Goal: Information Seeking & Learning: Check status

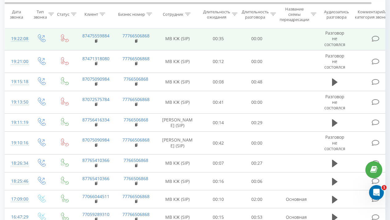
scroll to position [78, 0]
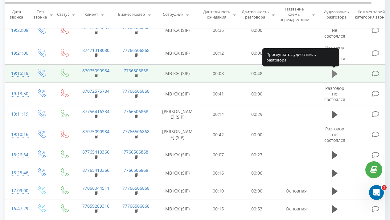
click at [337, 73] on icon at bounding box center [335, 73] width 6 height 9
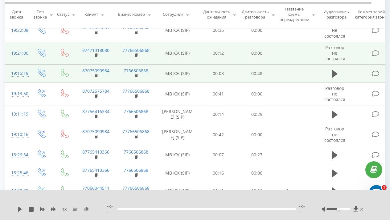
click at [229, 55] on td "00:12" at bounding box center [218, 53] width 39 height 23
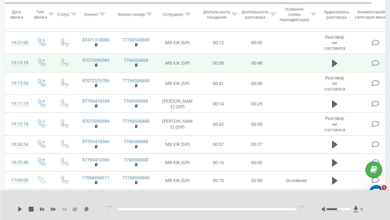
scroll to position [91, 0]
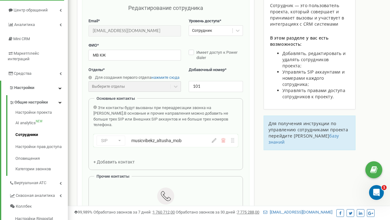
click at [214, 138] on icon at bounding box center [214, 140] width 5 height 5
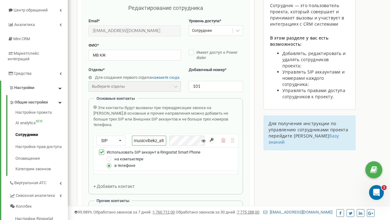
click at [162, 135] on input "musicvibekz_altusha_mob" at bounding box center [149, 140] width 34 height 10
click at [161, 135] on input "musicvibekz_altusha_mob" at bounding box center [149, 140] width 34 height 10
click at [164, 135] on input "musicvibekz_altusha_mob" at bounding box center [149, 140] width 34 height 10
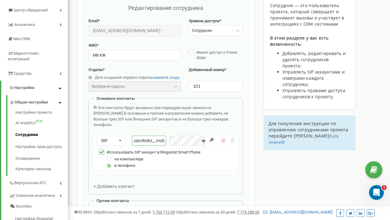
scroll to position [0, 2]
click at [166, 135] on input "musicvibekz_kzh_mob" at bounding box center [149, 140] width 34 height 10
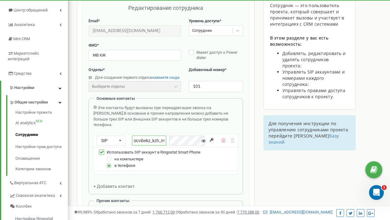
scroll to position [0, 9]
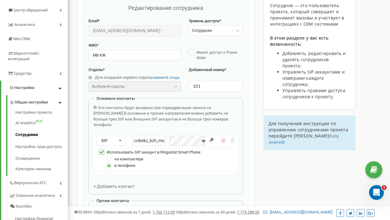
type input "musicvibekz_kzh_mob"
click at [203, 139] on icon at bounding box center [204, 141] width 4 height 4
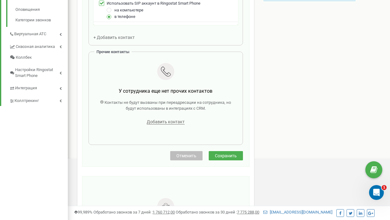
scroll to position [226, 0]
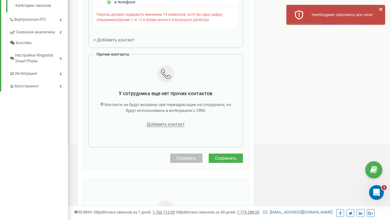
click at [218, 135] on div "Редактирование сотрудника Email * altusha2805@icloud.com Email недоступен для р…" at bounding box center [166, 1] width 168 height 335
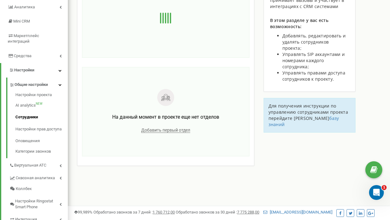
scroll to position [0, 0]
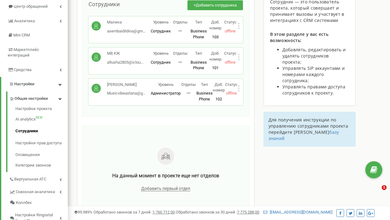
click at [239, 56] on icon at bounding box center [239, 57] width 2 height 6
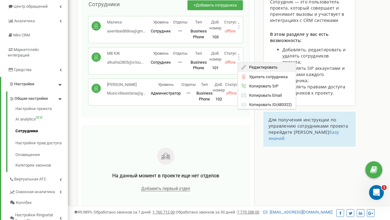
click at [244, 66] on icon at bounding box center [244, 67] width 5 height 5
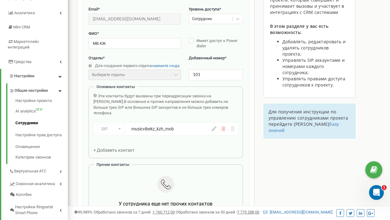
scroll to position [76, 0]
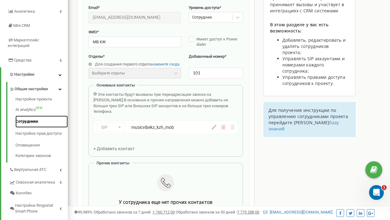
click at [31, 115] on link "Сотрудники" at bounding box center [41, 121] width 52 height 12
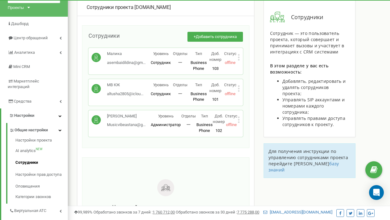
scroll to position [34, 0]
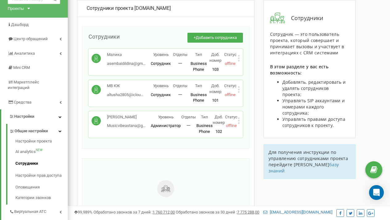
click at [241, 121] on div "МВ Кошкарбаева Musicvibeastana@g... Musicvibeastana@gmail.com Уровень Администр…" at bounding box center [166, 124] width 155 height 27
click at [239, 121] on icon at bounding box center [239, 121] width 2 height 2
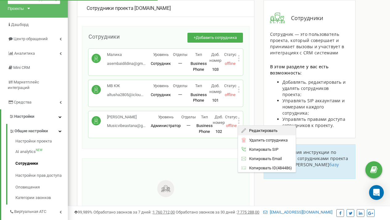
click at [248, 128] on span "Редактировать" at bounding box center [261, 130] width 31 height 4
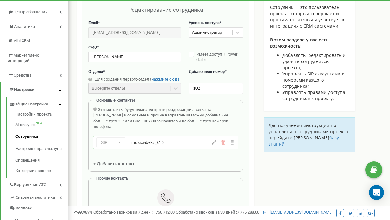
scroll to position [62, 0]
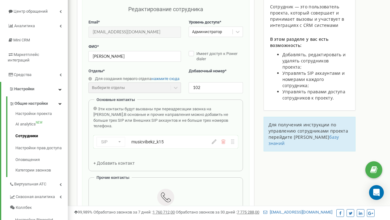
click at [218, 138] on div "SIP Номер телефона SIP Внешний SIP musicvibekz_k15" at bounding box center [165, 141] width 145 height 13
click at [217, 139] on div at bounding box center [223, 141] width 23 height 5
click at [214, 139] on div "SIP Номер телефона SIP Внешний SIP musicvibekz_k15" at bounding box center [165, 141] width 145 height 13
click at [214, 139] on icon at bounding box center [214, 141] width 5 height 5
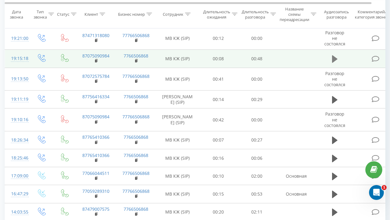
click at [336, 59] on icon at bounding box center [335, 58] width 6 height 7
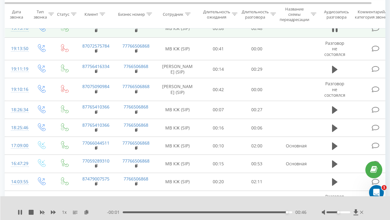
scroll to position [160, 0]
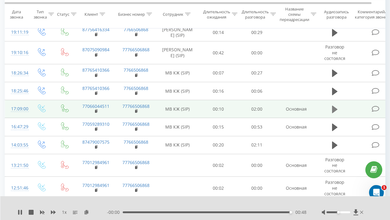
click at [334, 110] on icon at bounding box center [335, 109] width 6 height 9
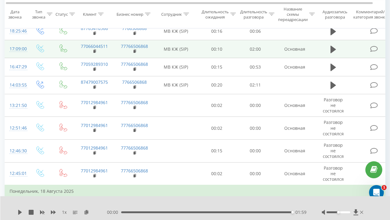
scroll to position [220, 0]
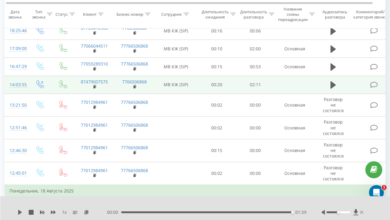
click at [338, 92] on td at bounding box center [333, 85] width 37 height 18
click at [336, 89] on button at bounding box center [333, 84] width 9 height 9
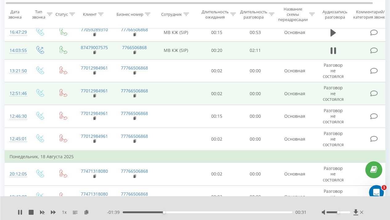
scroll to position [253, 0]
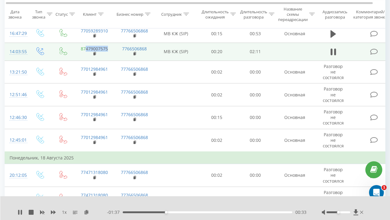
drag, startPoint x: 110, startPoint y: 52, endPoint x: 86, endPoint y: 50, distance: 23.9
click at [86, 50] on td "87479007575" at bounding box center [94, 52] width 40 height 18
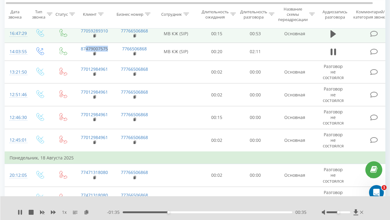
copy link "479007575"
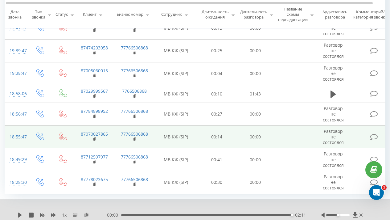
scroll to position [448, 0]
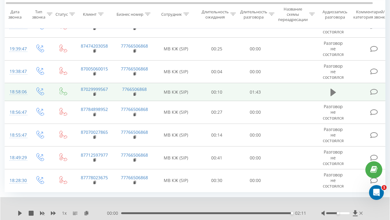
click at [334, 97] on icon at bounding box center [334, 92] width 6 height 9
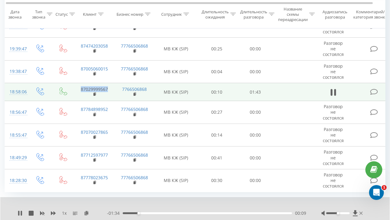
drag, startPoint x: 109, startPoint y: 93, endPoint x: 78, endPoint y: 93, distance: 30.9
click at [78, 93] on td "87029999567" at bounding box center [94, 92] width 40 height 18
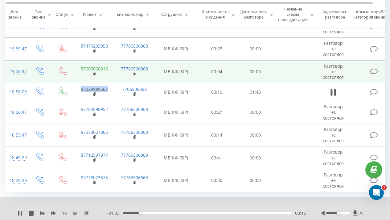
copy link "87029999567"
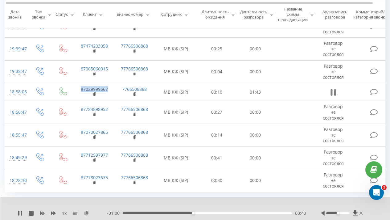
click at [333, 97] on icon at bounding box center [334, 92] width 6 height 9
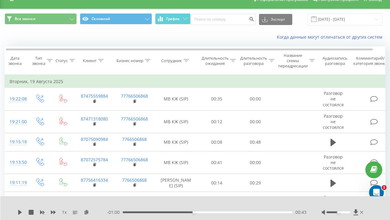
scroll to position [0, 0]
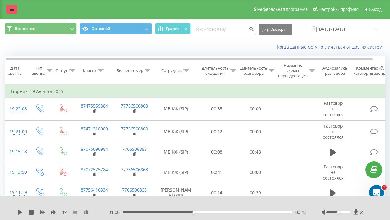
click at [9, 9] on link at bounding box center [11, 9] width 11 height 9
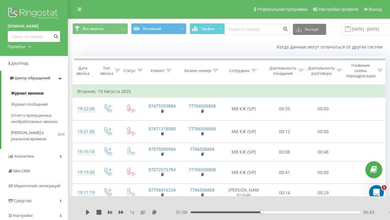
click at [25, 94] on span "Журнал звонков" at bounding box center [27, 93] width 32 height 6
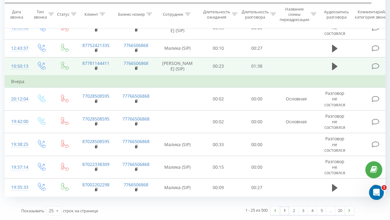
scroll to position [472, 0]
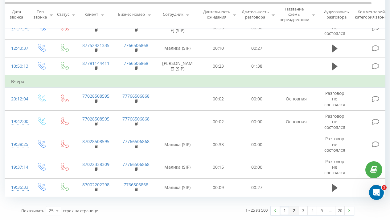
click at [292, 210] on link "2" at bounding box center [293, 210] width 9 height 9
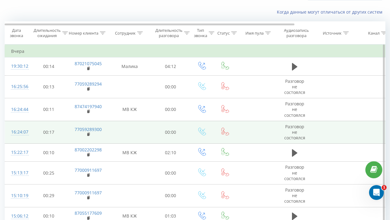
scroll to position [41, 0]
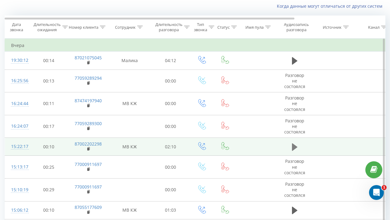
click at [293, 145] on icon at bounding box center [295, 146] width 6 height 7
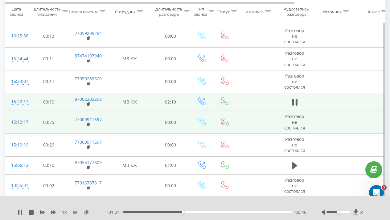
scroll to position [80, 0]
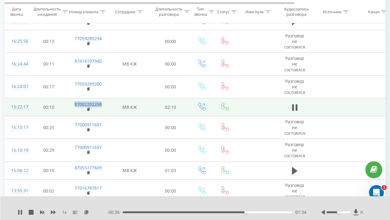
drag, startPoint x: 103, startPoint y: 104, endPoint x: 72, endPoint y: 104, distance: 31.5
click at [72, 104] on td "87002202298" at bounding box center [88, 107] width 40 height 18
copy link "87002202298"
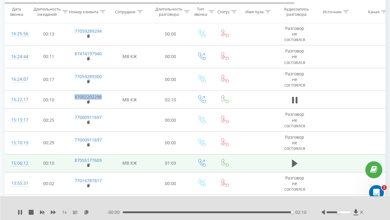
scroll to position [89, 0]
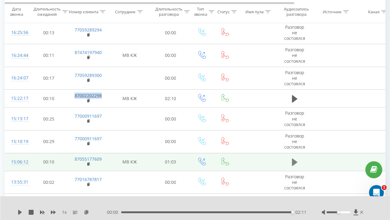
click at [296, 159] on icon at bounding box center [295, 162] width 6 height 9
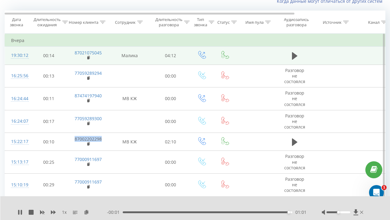
scroll to position [17, 0]
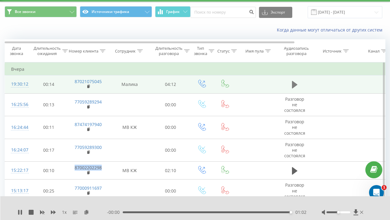
click at [291, 84] on button at bounding box center [294, 84] width 9 height 9
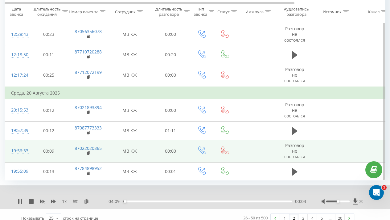
scroll to position [456, 0]
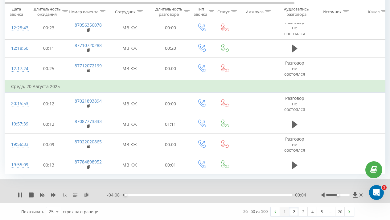
click at [285, 210] on link "1" at bounding box center [284, 211] width 9 height 9
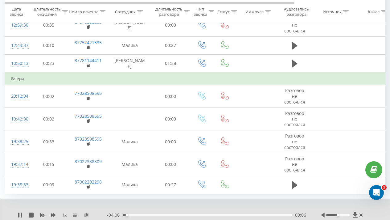
scroll to position [438, 0]
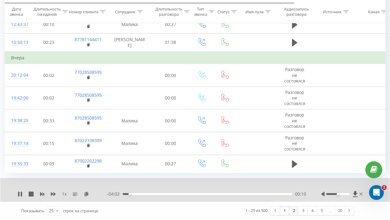
click at [295, 213] on link "2" at bounding box center [293, 210] width 9 height 9
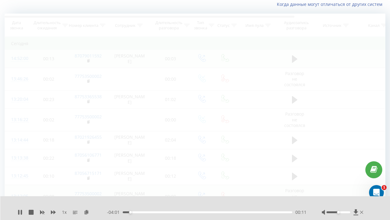
scroll to position [41, 0]
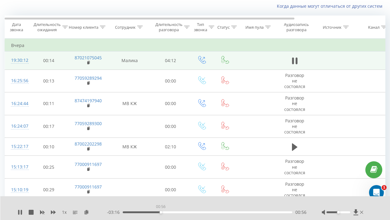
click at [161, 212] on div "00:56" at bounding box center [208, 212] width 170 height 2
click at [167, 212] on div "00:57" at bounding box center [208, 212] width 170 height 2
click at [172, 212] on div "01:08" at bounding box center [208, 212] width 170 height 2
click at [179, 211] on div "01:23" at bounding box center [208, 212] width 170 height 2
click at [184, 211] on div "01:24" at bounding box center [208, 212] width 170 height 2
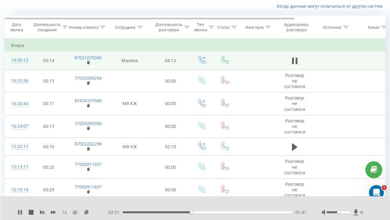
click at [194, 211] on div "01:41" at bounding box center [208, 212] width 170 height 2
click at [214, 211] on div "02:15" at bounding box center [208, 212] width 170 height 2
click at [243, 212] on div "02:56" at bounding box center [208, 212] width 170 height 2
click at [248, 211] on div "03:00" at bounding box center [208, 212] width 170 height 2
click at [253, 212] on div "00:00" at bounding box center [208, 212] width 170 height 2
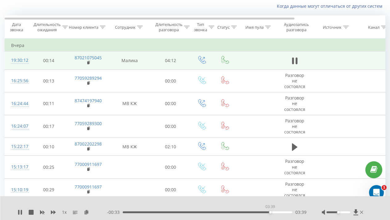
click at [270, 212] on div "03:39" at bounding box center [208, 212] width 170 height 2
click at [280, 212] on div "03:53" at bounding box center [208, 212] width 170 height 2
click at [288, 211] on div "04:05" at bounding box center [208, 212] width 170 height 2
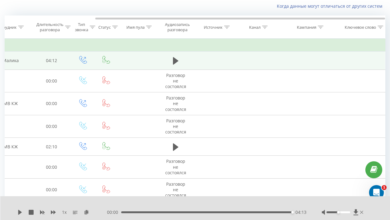
scroll to position [0, 119]
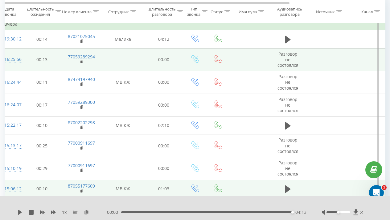
scroll to position [0, 1]
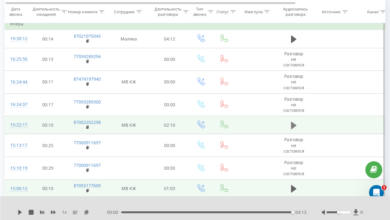
click at [294, 123] on icon at bounding box center [294, 125] width 6 height 9
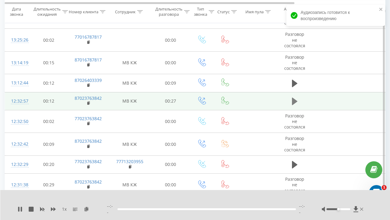
click at [293, 100] on icon at bounding box center [295, 101] width 6 height 7
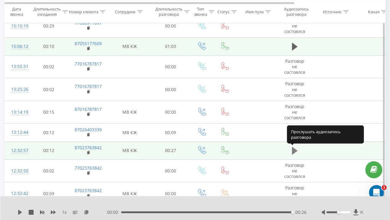
click at [297, 148] on icon at bounding box center [295, 150] width 6 height 9
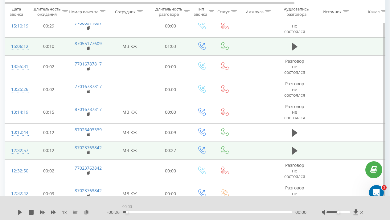
click at [126, 211] on div "00:00" at bounding box center [208, 212] width 170 height 2
click at [16, 210] on div "1 x - 00:26 00:00 00:00" at bounding box center [195, 208] width 390 height 24
click at [18, 210] on icon at bounding box center [20, 212] width 4 height 5
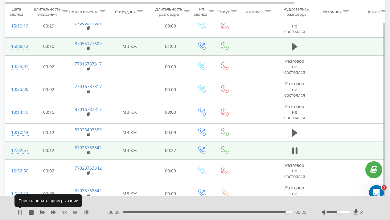
click at [18, 211] on icon at bounding box center [18, 212] width 1 height 5
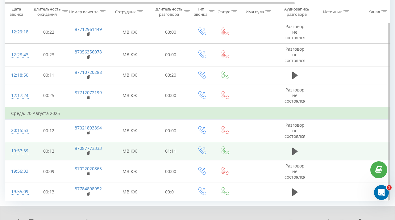
scroll to position [0, 3]
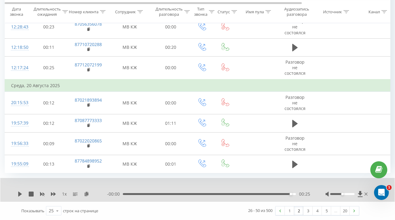
click at [305, 215] on div "1 2 3 4 5 … 20" at bounding box center [317, 210] width 84 height 9
click at [305, 211] on link "3" at bounding box center [307, 210] width 9 height 9
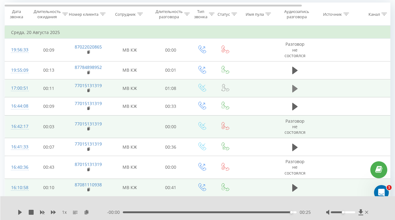
click at [294, 88] on icon at bounding box center [295, 88] width 6 height 7
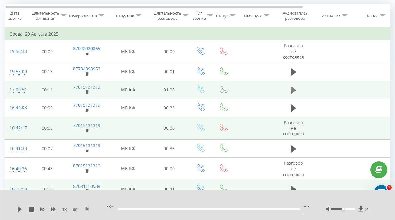
click at [292, 91] on icon at bounding box center [294, 89] width 6 height 7
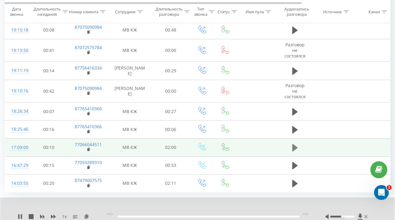
click at [293, 149] on icon at bounding box center [295, 147] width 6 height 7
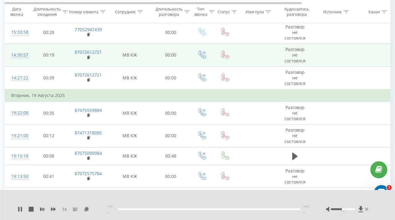
scroll to position [0, 0]
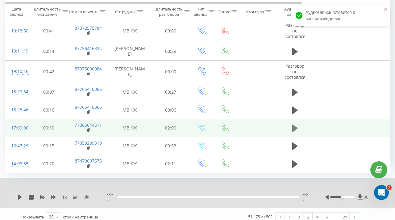
click at [293, 129] on icon at bounding box center [295, 127] width 6 height 7
click at [295, 127] on icon at bounding box center [295, 128] width 6 height 9
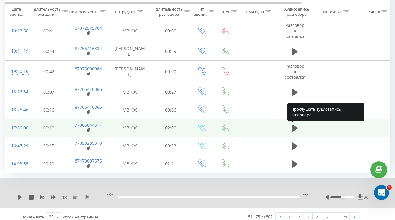
click at [295, 127] on icon at bounding box center [295, 127] width 6 height 7
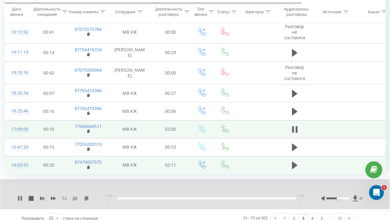
scroll to position [443, 0]
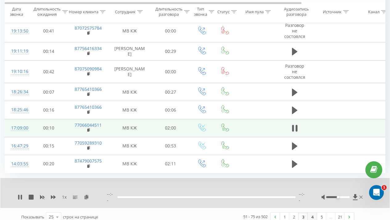
click at [310, 212] on link "4" at bounding box center [312, 216] width 9 height 9
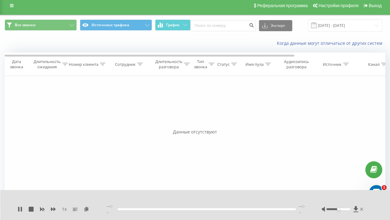
scroll to position [4, 0]
